Goal: Task Accomplishment & Management: Manage account settings

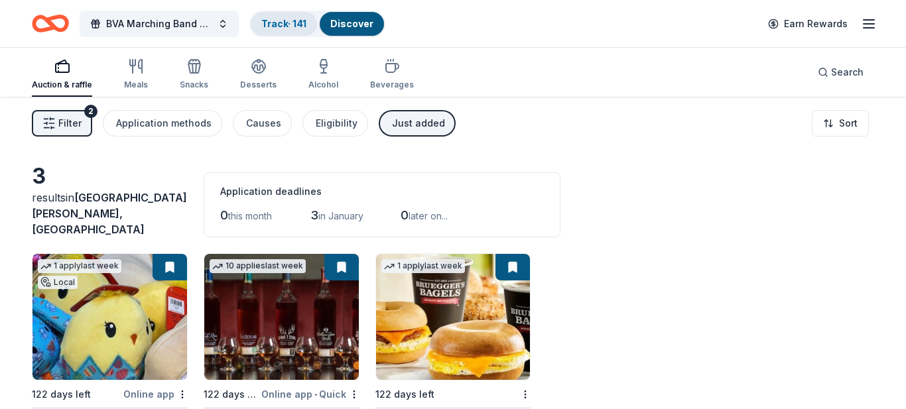
click at [279, 19] on link "Track · 141" at bounding box center [283, 23] width 45 height 11
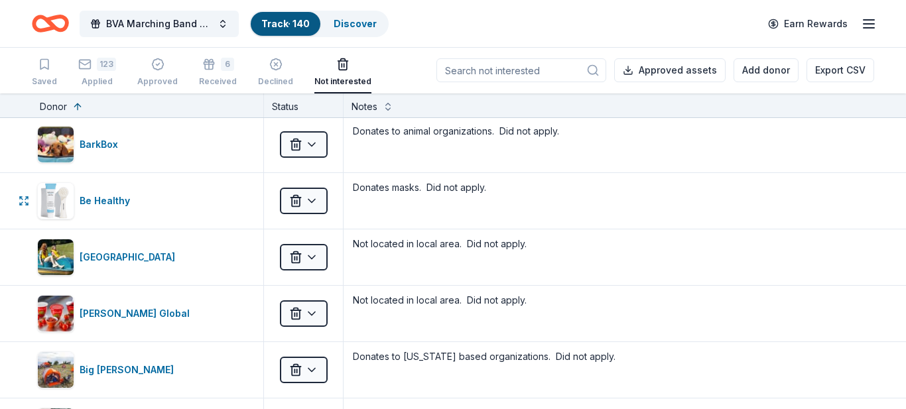
scroll to position [572, 0]
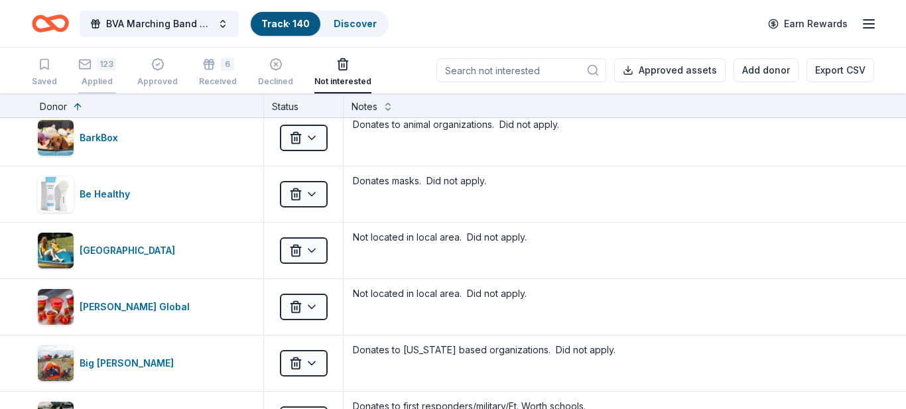
click at [101, 78] on div "Applied" at bounding box center [97, 81] width 38 height 11
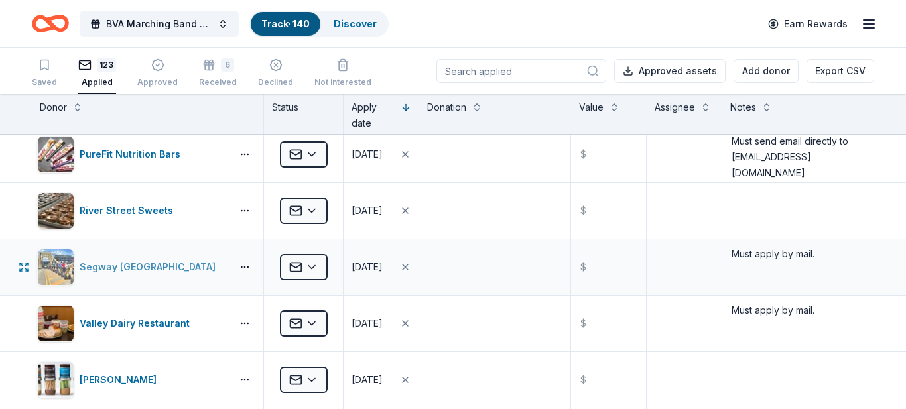
scroll to position [588, 0]
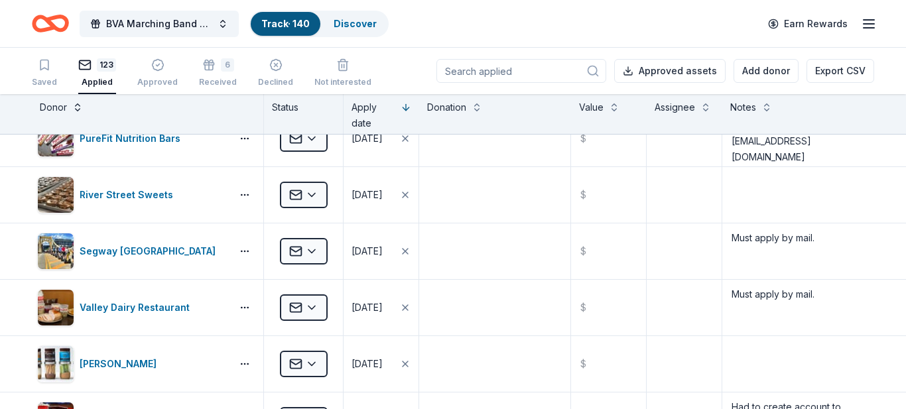
click at [79, 108] on button at bounding box center [77, 105] width 11 height 13
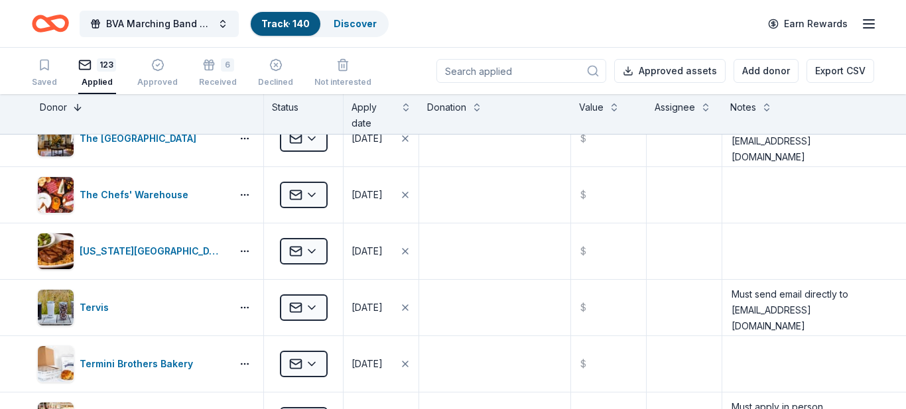
click at [79, 108] on button at bounding box center [77, 105] width 11 height 13
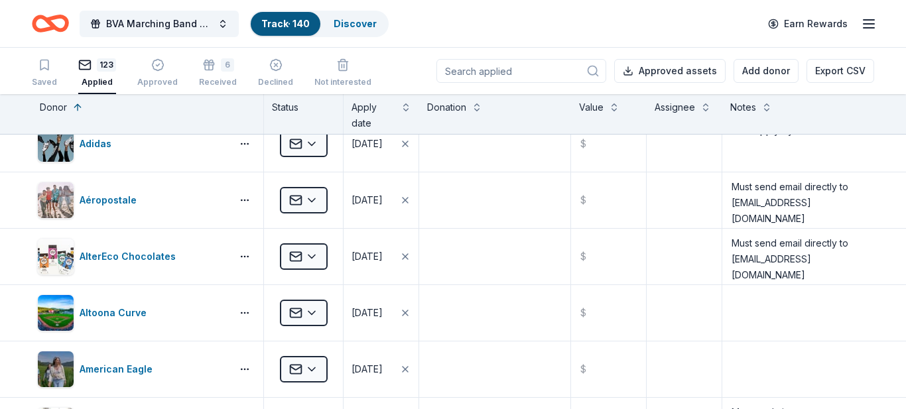
scroll to position [0, 0]
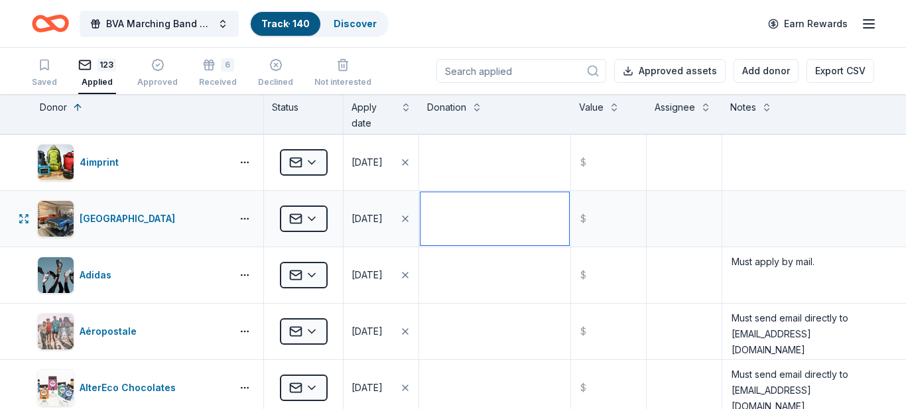
click at [446, 213] on textarea at bounding box center [494, 218] width 149 height 53
type textarea "Sent 2 admission tickets."
click at [595, 218] on input "text" at bounding box center [608, 218] width 72 height 53
type input "32"
type textarea "Sent 2 admission tickets."
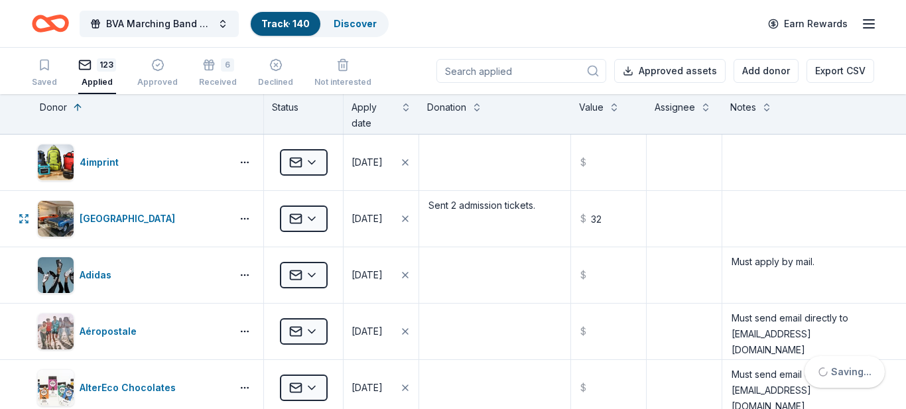
click at [312, 222] on html "BVA Marching Band Purse Bash Track · 140 Discover Earn Rewards Saved 123 Applie…" at bounding box center [453, 204] width 906 height 409
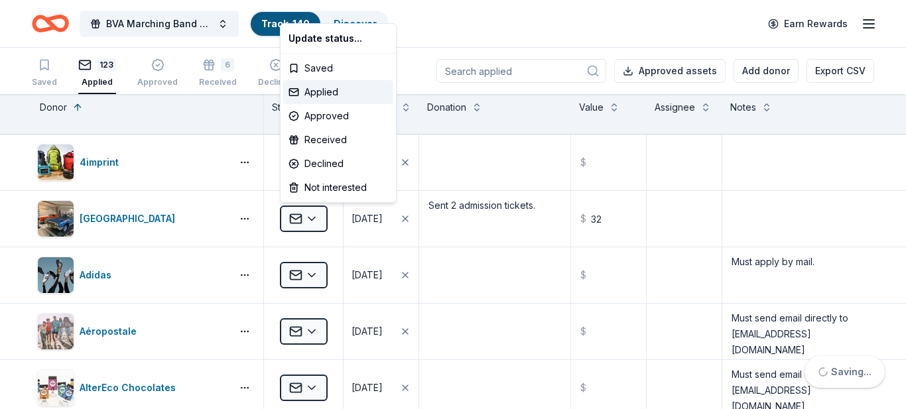
type input "32.00"
click at [324, 140] on div "Received" at bounding box center [338, 140] width 110 height 24
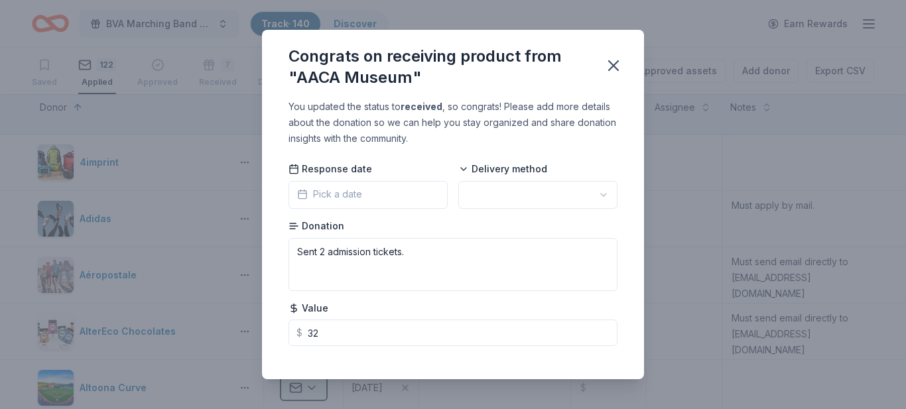
click at [420, 198] on button "Pick a date" at bounding box center [367, 195] width 159 height 28
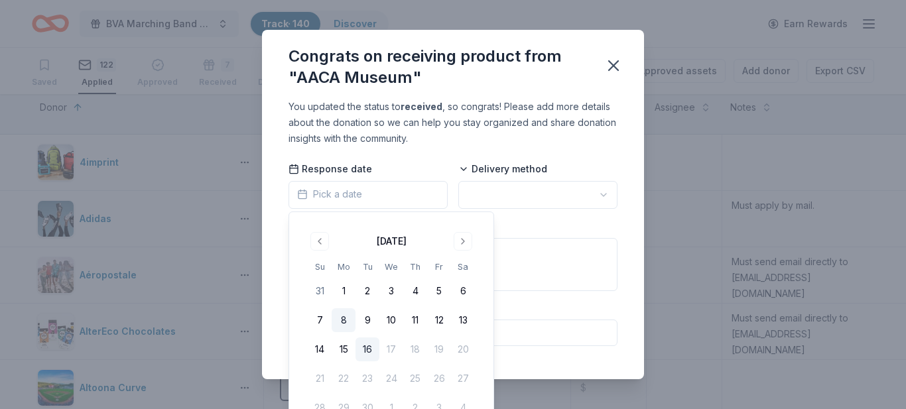
click at [346, 319] on button "8" at bounding box center [344, 320] width 24 height 24
click at [589, 198] on html "BVA Marching Band Purse Bash Track · 140 Discover Earn Rewards Saved 122 Applie…" at bounding box center [453, 204] width 906 height 409
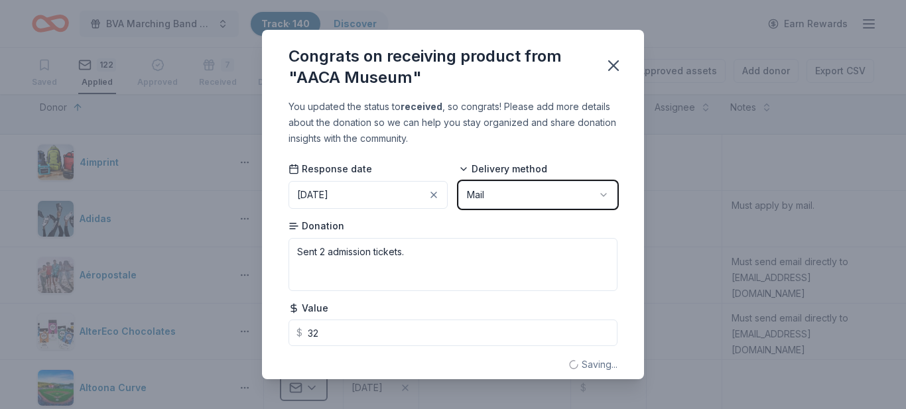
scroll to position [15, 0]
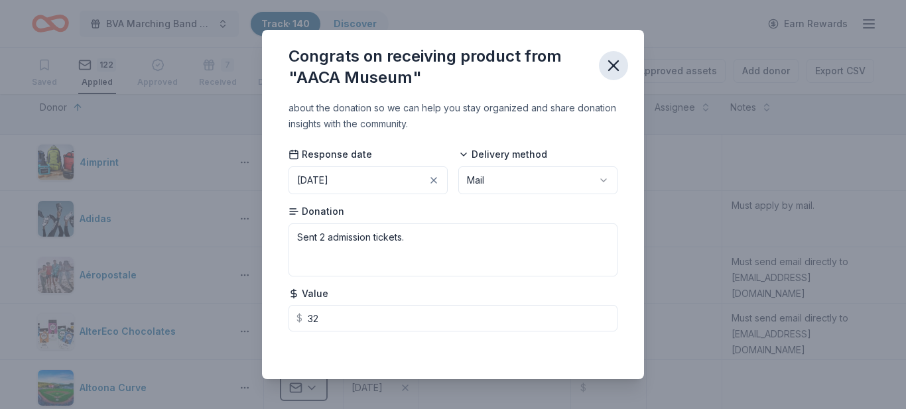
click at [613, 64] on icon "button" at bounding box center [613, 65] width 9 height 9
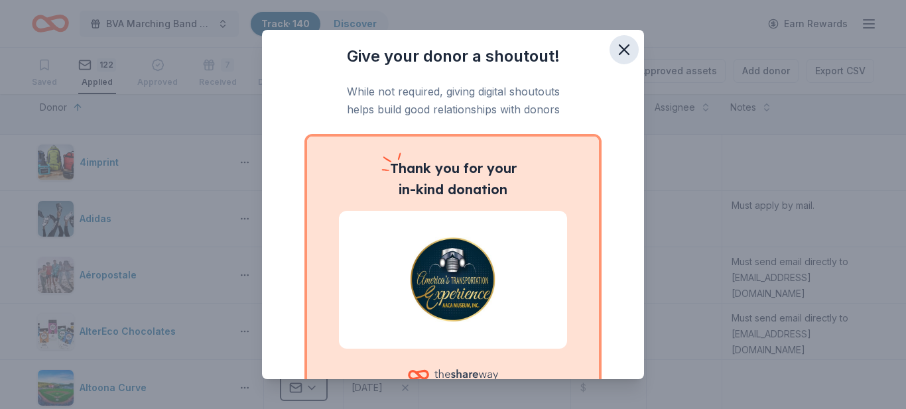
click at [617, 53] on icon "button" at bounding box center [624, 49] width 19 height 19
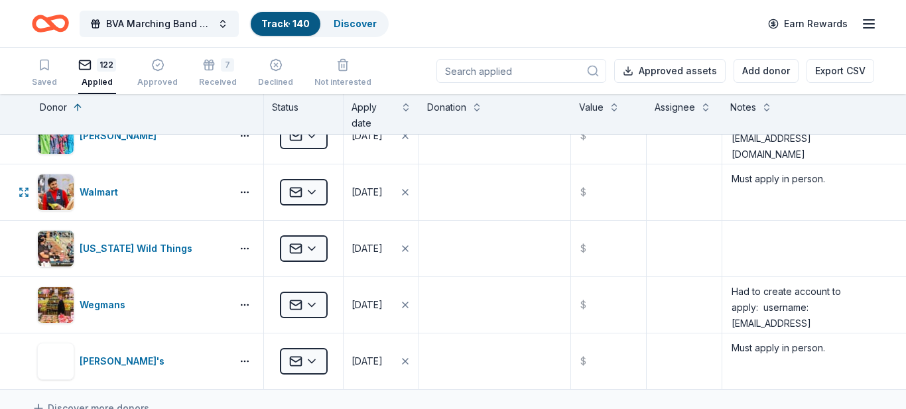
scroll to position [6599, 0]
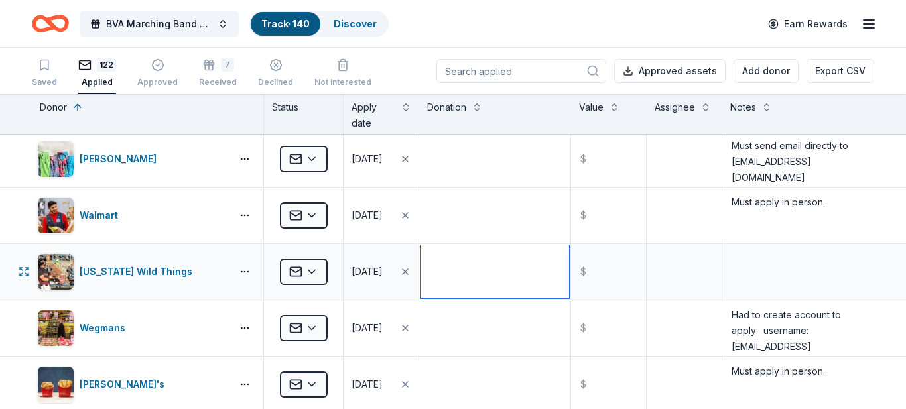
click at [450, 265] on textarea at bounding box center [494, 271] width 149 height 53
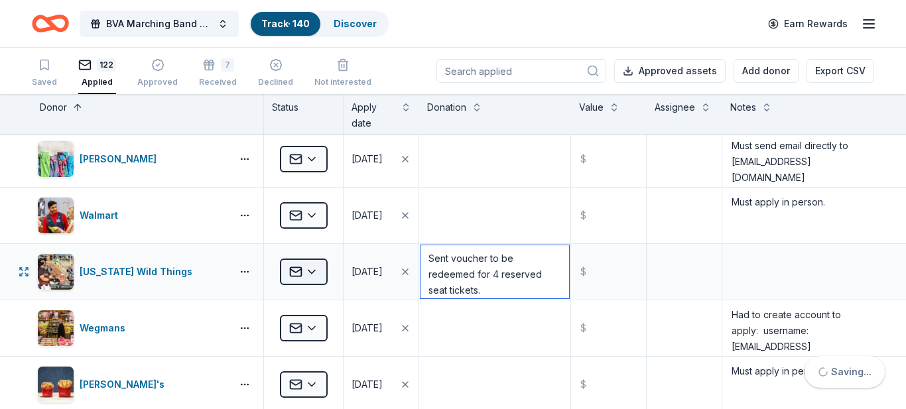
type textarea "Sent voucher to be redeemed for 4 reserved seat tickets."
click at [316, 273] on html "BVA Marching Band Purse Bash Track · 140 Discover Earn Rewards Saved 122 Applie…" at bounding box center [453, 204] width 906 height 409
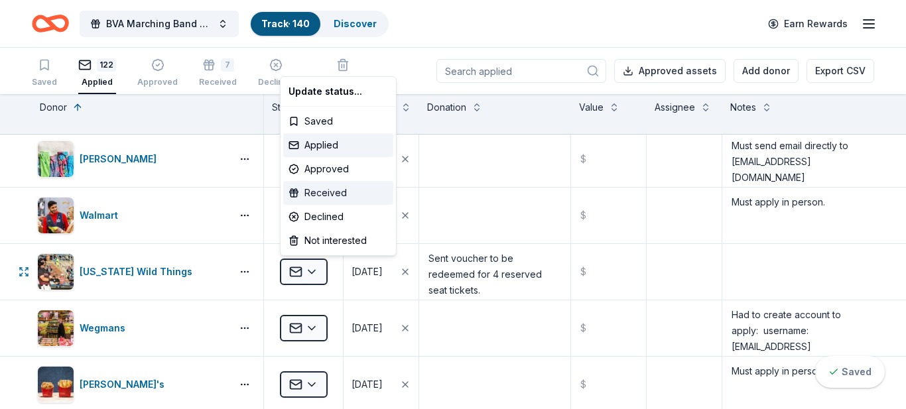
click at [326, 193] on div "Received" at bounding box center [338, 193] width 110 height 24
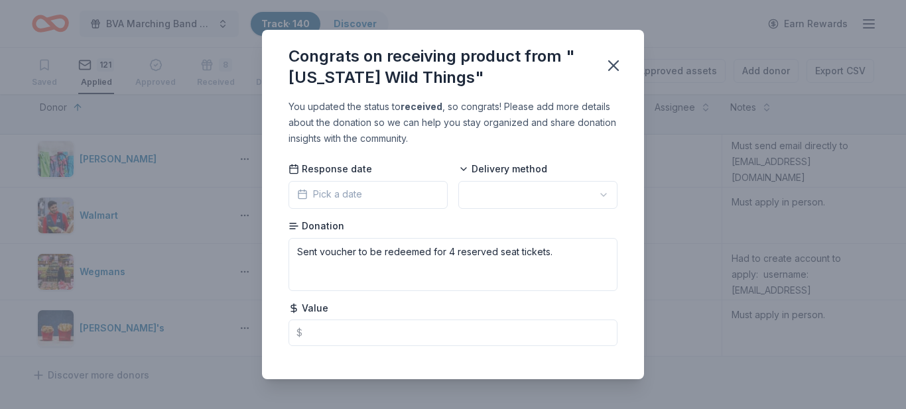
click at [326, 193] on span "Pick a date" at bounding box center [329, 194] width 65 height 16
click at [305, 194] on icon "button" at bounding box center [302, 194] width 11 height 11
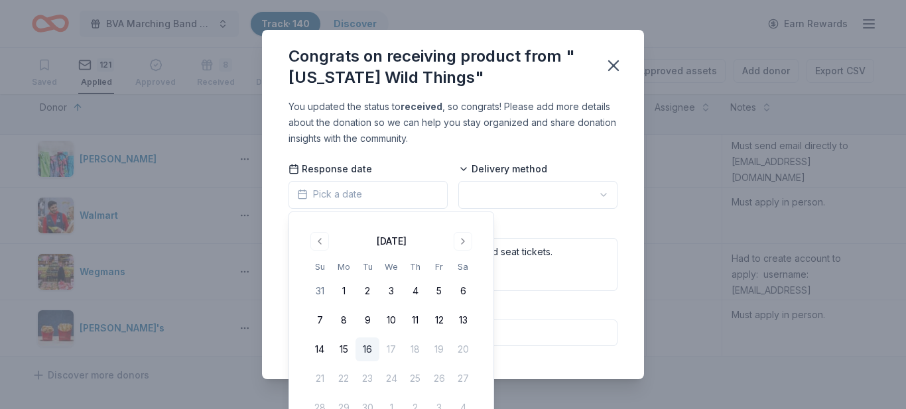
click at [365, 353] on button "16" at bounding box center [367, 350] width 24 height 24
click at [604, 192] on html "BVA Marching Band Purse Bash Track · 140 Discover Earn Rewards Saved 121 Applie…" at bounding box center [453, 204] width 906 height 409
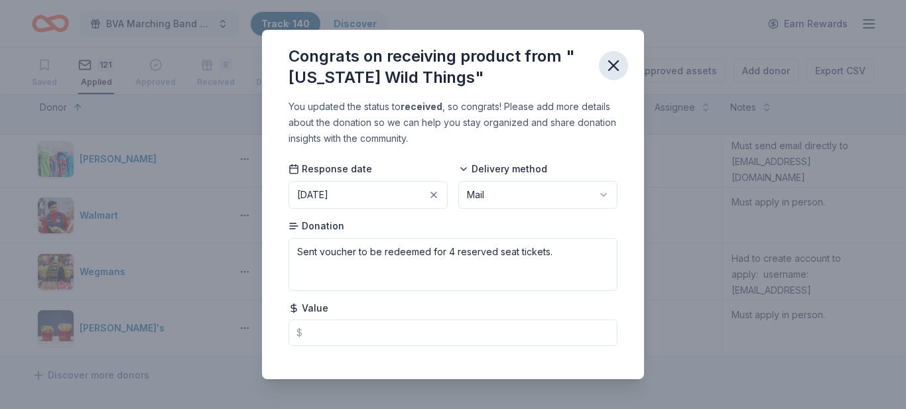
click at [611, 68] on icon "button" at bounding box center [613, 65] width 9 height 9
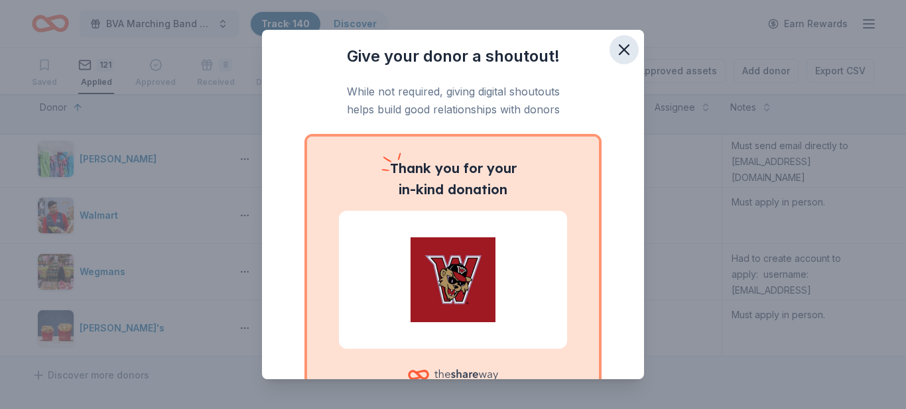
click at [621, 44] on icon "button" at bounding box center [624, 49] width 19 height 19
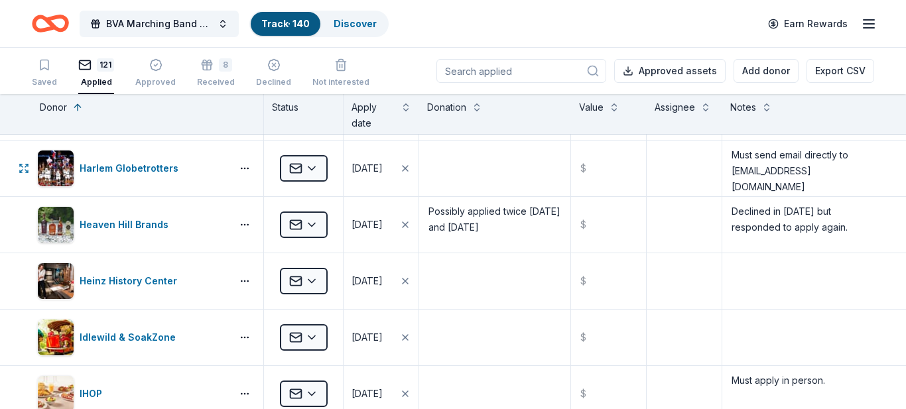
scroll to position [2934, 0]
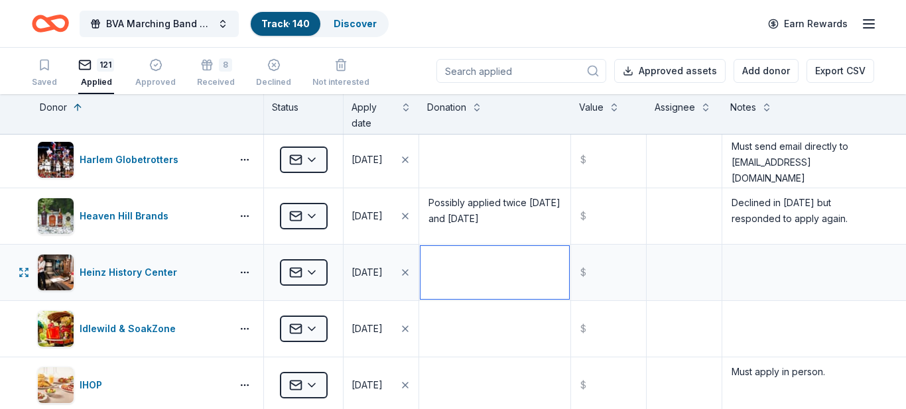
click at [483, 277] on textarea at bounding box center [494, 272] width 149 height 53
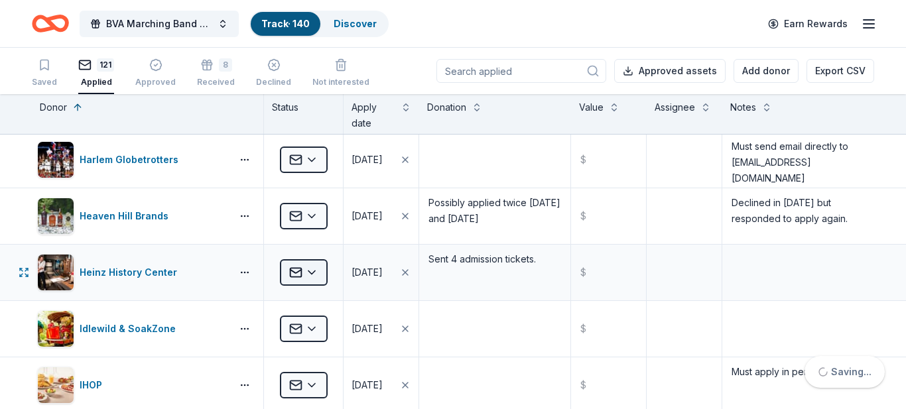
click at [314, 275] on html "BVA Marching Band Purse Bash Track · 140 Discover Earn Rewards Saved 121 Applie…" at bounding box center [453, 204] width 906 height 409
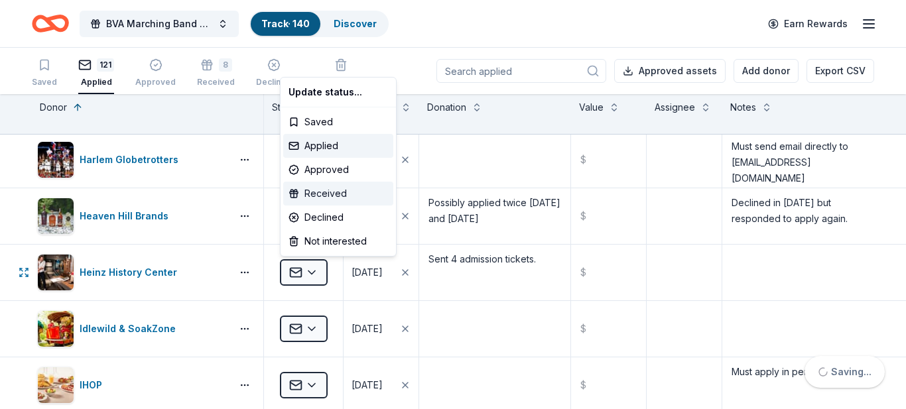
type textarea "Sent 4 admission tickets."
click at [318, 196] on div "Received" at bounding box center [338, 194] width 110 height 24
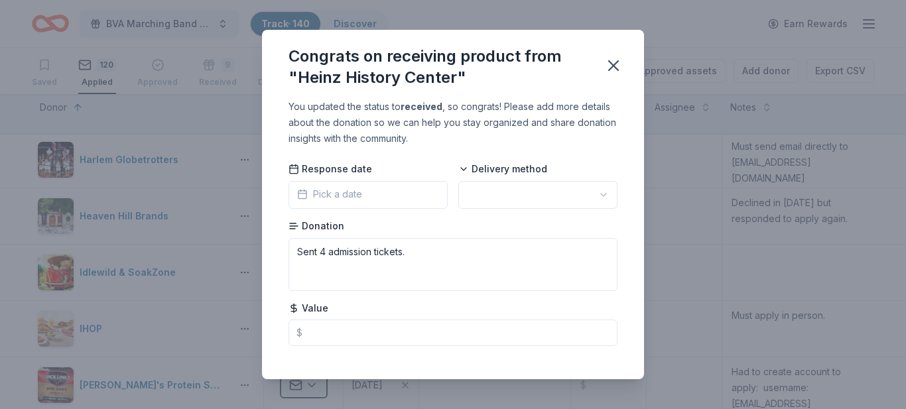
click at [303, 193] on icon "button" at bounding box center [302, 193] width 8 height 0
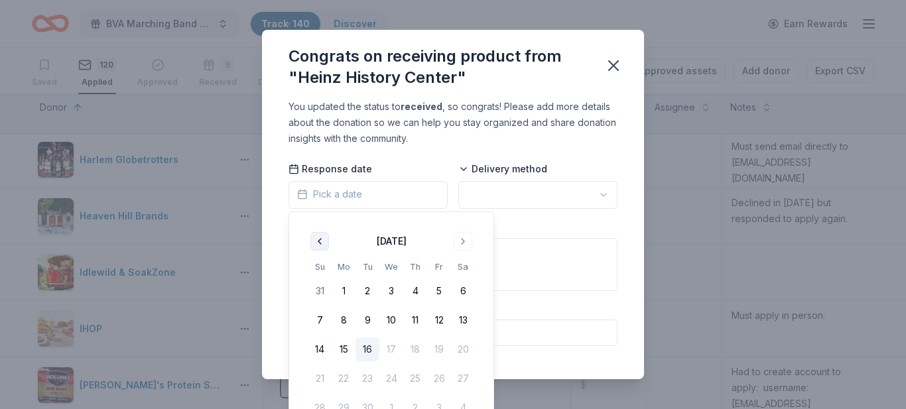
click at [317, 247] on button "Go to previous month" at bounding box center [319, 241] width 19 height 19
click at [461, 405] on button "30" at bounding box center [463, 408] width 24 height 24
click at [533, 190] on html "BVA Marching Band Purse Bash Track · 140 Discover Earn Rewards Saved 120 Applie…" at bounding box center [453, 204] width 906 height 409
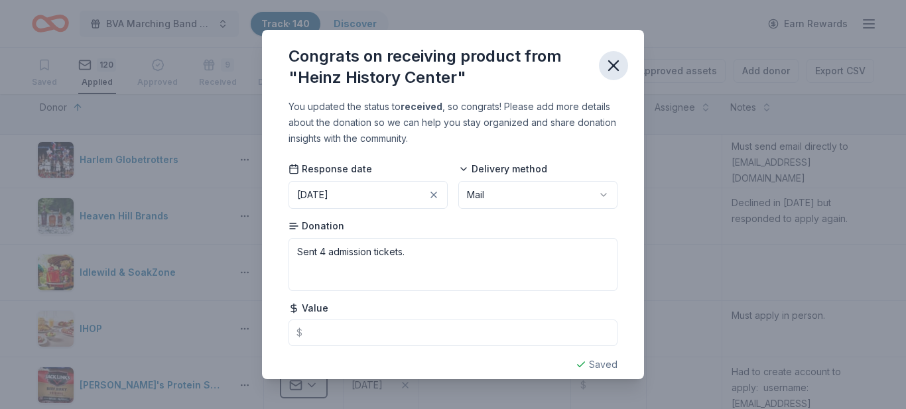
click at [612, 64] on icon "button" at bounding box center [613, 65] width 9 height 9
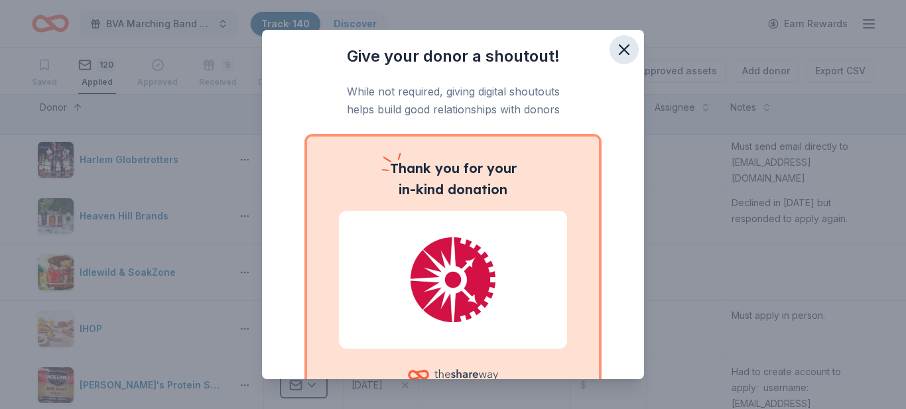
click at [624, 50] on icon "button" at bounding box center [623, 49] width 9 height 9
